Goal: Task Accomplishment & Management: Complete application form

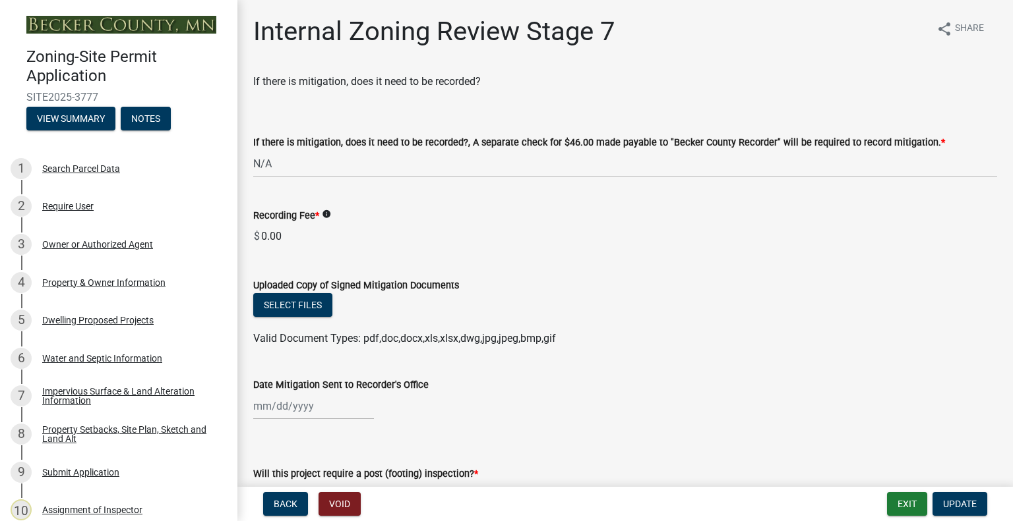
select select "e59fcb53-d9ed-466f-8c3e-33bb35216820"
select select "74b00539-a6f1-4ef6-a890-a22a5fa5fedf"
select select "bbe3a6c5-1893-4527-8578-ada07a3b8ea5"
select select "c0b6e50c-983d-48c1-a910-e8bd43c13b77"
select select "97c9e5a4-d35f-4903-ad68-b764687ac9e9"
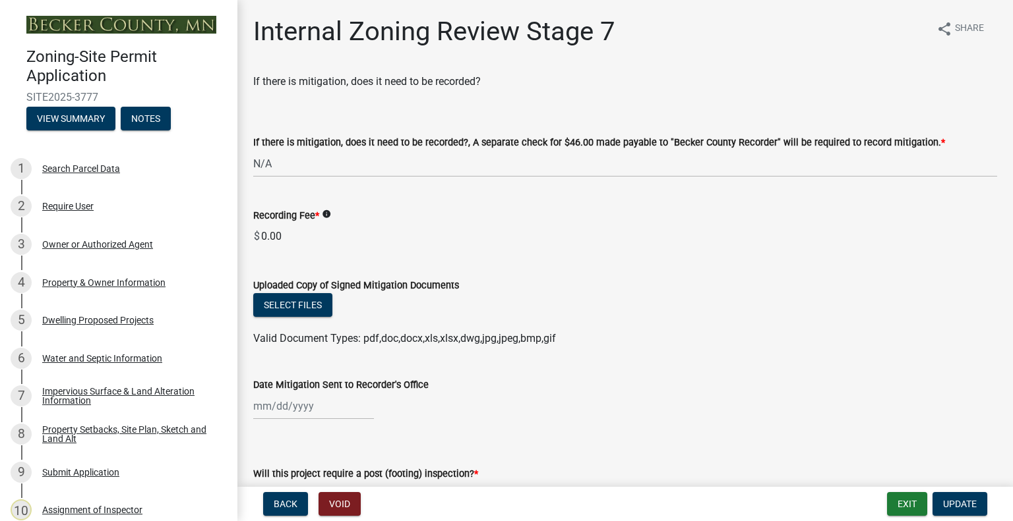
scroll to position [527, 0]
